Goal: Transaction & Acquisition: Book appointment/travel/reservation

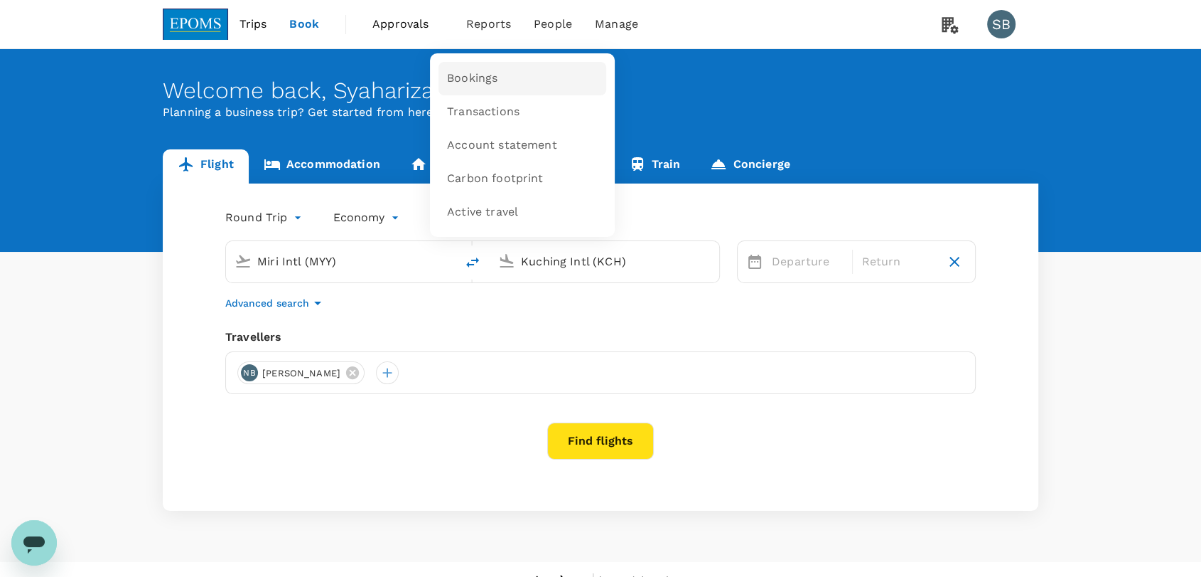
click at [484, 85] on span "Bookings" at bounding box center [472, 78] width 50 height 16
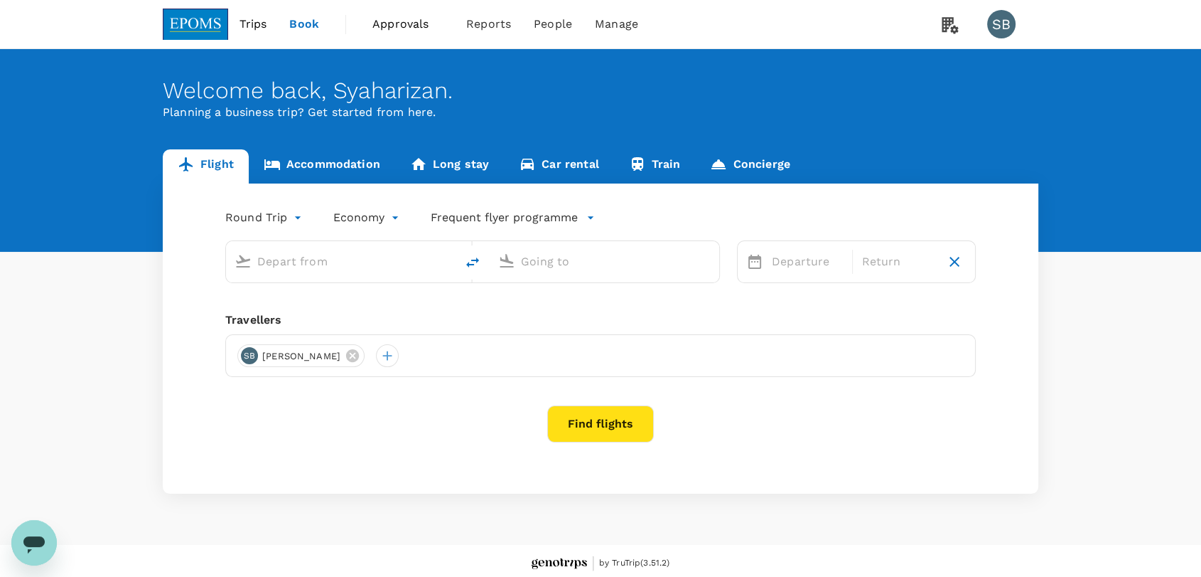
type input "Miri Intl (MYY)"
type input "Kuching Intl (KCH)"
